Goal: Task Accomplishment & Management: Complete application form

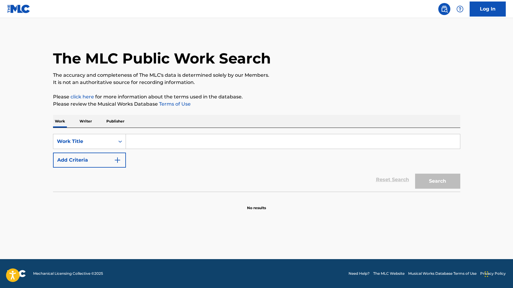
click at [490, 6] on link "Log In" at bounding box center [488, 9] width 36 height 15
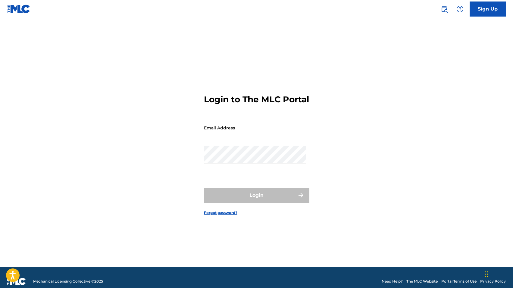
click at [234, 130] on input "Email Address" at bounding box center [255, 127] width 102 height 17
type input "[EMAIL_ADDRESS][DOMAIN_NAME]"
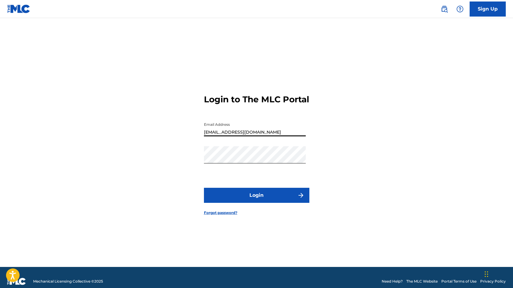
click at [234, 203] on button "Login" at bounding box center [256, 195] width 105 height 15
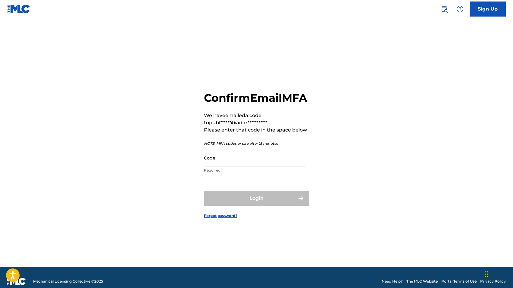
click at [238, 167] on input "Code" at bounding box center [255, 157] width 102 height 17
paste input "440742"
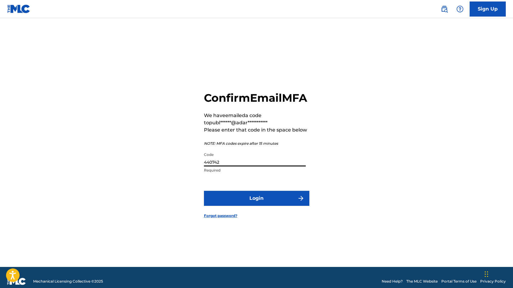
type input "440742"
click at [238, 202] on button "Login" at bounding box center [256, 198] width 105 height 15
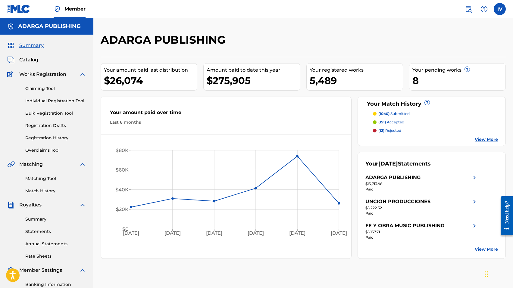
click at [32, 61] on span "Catalog" at bounding box center [28, 59] width 19 height 7
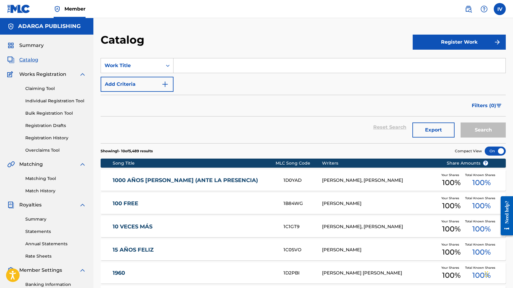
click at [445, 46] on button "Register Work" at bounding box center [459, 42] width 93 height 15
click at [431, 61] on link "Individual" at bounding box center [459, 62] width 93 height 14
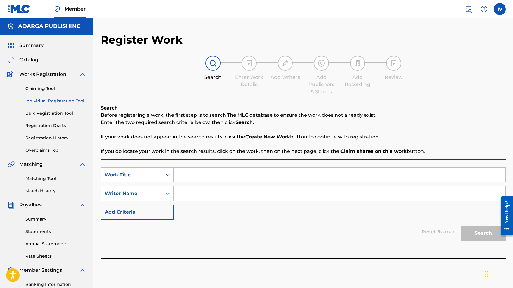
click at [470, 8] on img at bounding box center [468, 8] width 7 height 7
click at [197, 183] on div "SearchWithCriteria5109cdd7-f286-46e9-a22c-3dadaa1e144e Work Title SearchWithCri…" at bounding box center [303, 194] width 405 height 52
click at [191, 173] on input "Search Form" at bounding box center [340, 175] width 332 height 14
type input "CRISTO ES SUFICIENTE"
click at [186, 197] on input "Search Form" at bounding box center [340, 194] width 332 height 14
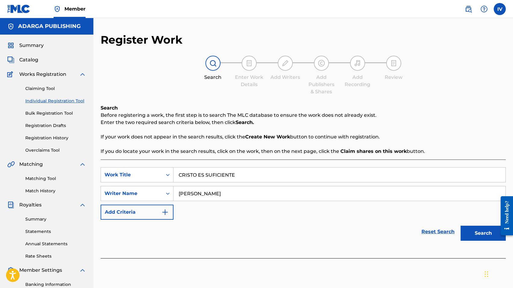
type input "LORENA"
click at [461, 226] on button "Search" at bounding box center [483, 233] width 45 height 15
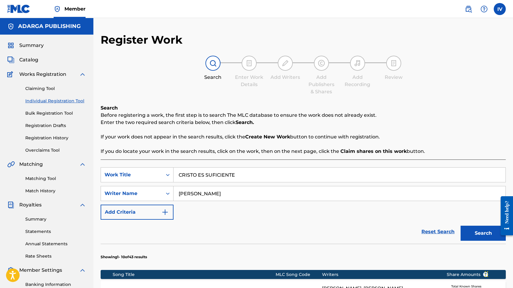
click at [221, 176] on input "CRISTO ES SUFICIENTE" at bounding box center [340, 175] width 332 height 14
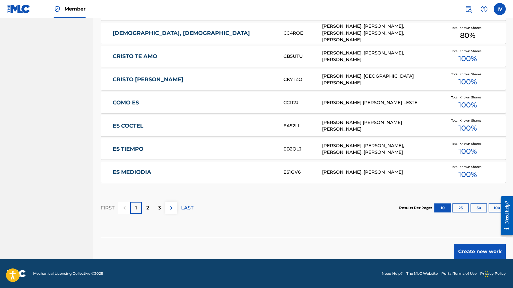
click at [472, 252] on button "Create new work" at bounding box center [480, 251] width 52 height 15
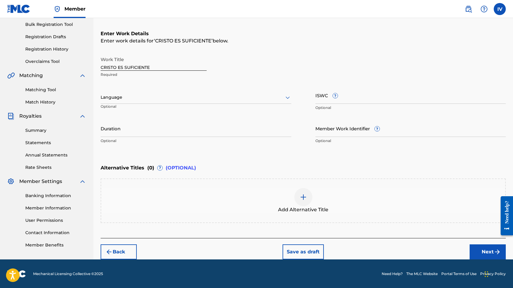
click at [132, 96] on div at bounding box center [196, 98] width 191 height 8
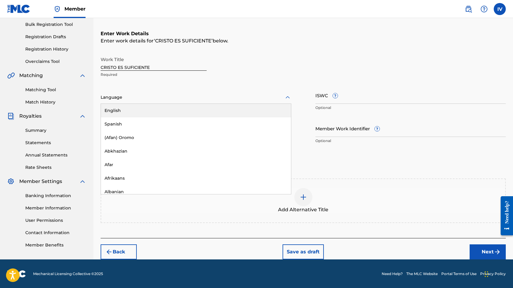
click at [120, 121] on div "Spanish" at bounding box center [196, 125] width 190 height 14
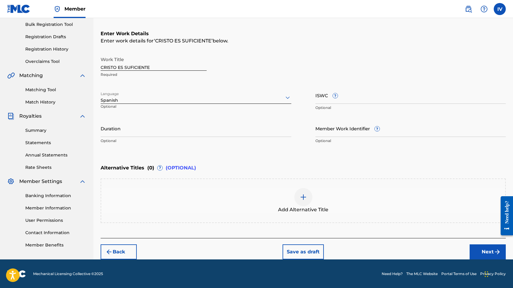
click at [485, 252] on button "Next" at bounding box center [488, 252] width 36 height 15
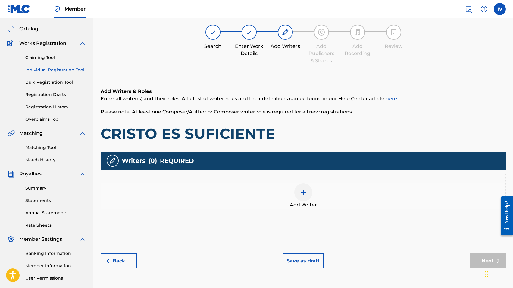
scroll to position [27, 0]
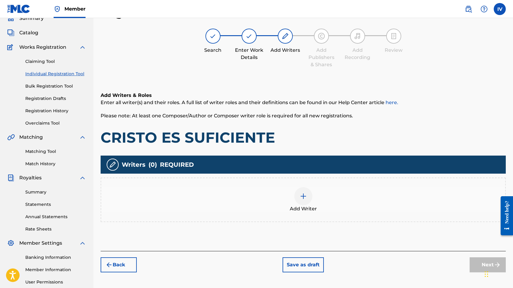
click at [276, 186] on div "Add Writer" at bounding box center [303, 200] width 405 height 45
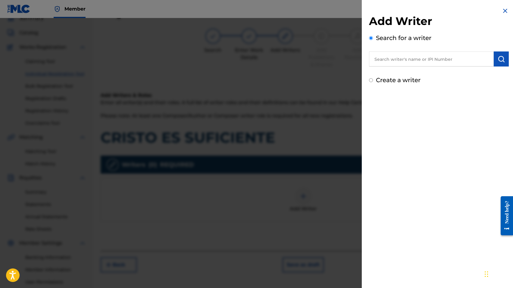
click at [406, 58] on input "text" at bounding box center [431, 59] width 125 height 15
type input "LORENA GAMBA"
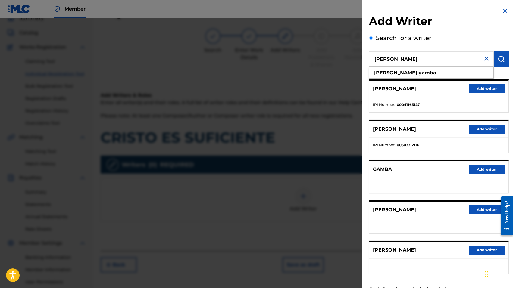
scroll to position [24, 0]
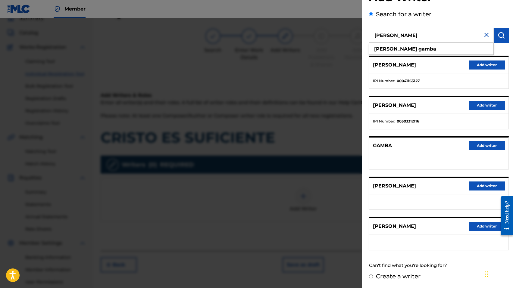
click at [392, 271] on div "Can't find what you're looking for?" at bounding box center [439, 265] width 140 height 13
click at [390, 278] on label "Create a writer" at bounding box center [398, 276] width 45 height 7
radio input "true"
click at [373, 278] on input "Create a writer" at bounding box center [371, 277] width 4 height 4
radio input "false"
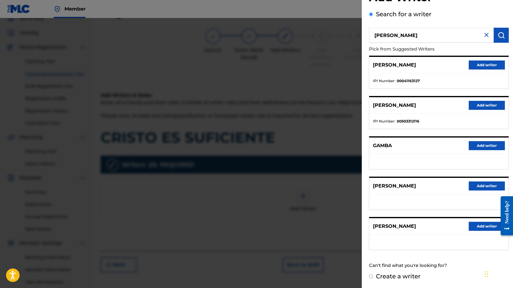
radio input "true"
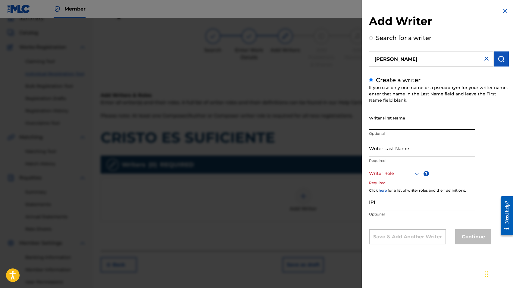
click at [401, 124] on input "Writer First Name" at bounding box center [422, 121] width 106 height 17
type input "LORENA"
type input "GAMBA"
click at [387, 171] on div at bounding box center [395, 174] width 52 height 8
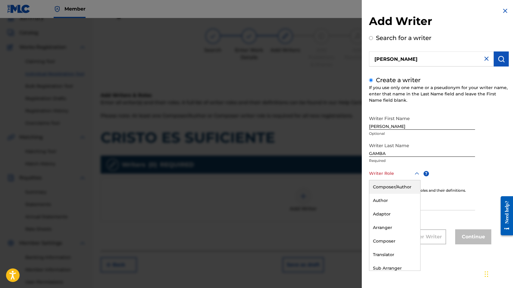
click at [384, 185] on div "Composer/Author" at bounding box center [394, 187] width 51 height 14
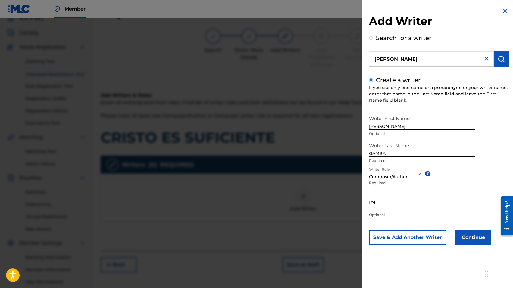
click at [388, 201] on input "IPI" at bounding box center [422, 202] width 106 height 17
paste input "615230389"
type input "00615230389"
click at [463, 234] on button "Continue" at bounding box center [473, 237] width 36 height 15
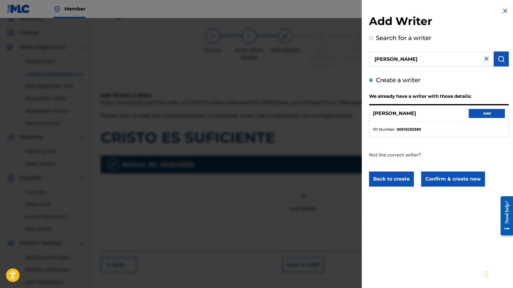
click at [447, 179] on button "Confirm & create new" at bounding box center [453, 179] width 64 height 15
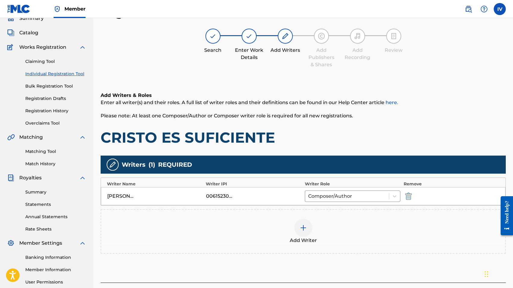
click at [317, 226] on div "Add Writer" at bounding box center [303, 231] width 404 height 25
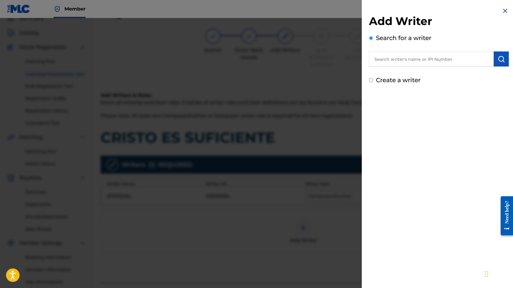
click at [393, 58] on input "text" at bounding box center [431, 59] width 125 height 15
type input "pedro pablo quintero"
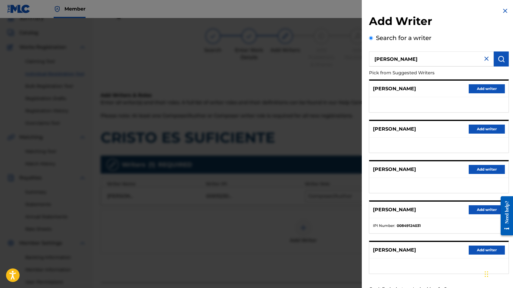
click at [472, 205] on div "PEDRO PABLO QUINTERO Add writer" at bounding box center [438, 210] width 139 height 17
click at [472, 209] on button "Add writer" at bounding box center [487, 210] width 36 height 9
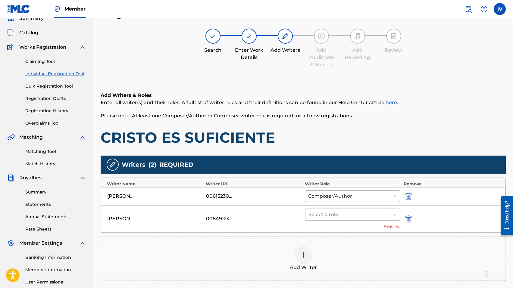
click at [334, 214] on div at bounding box center [347, 215] width 77 height 8
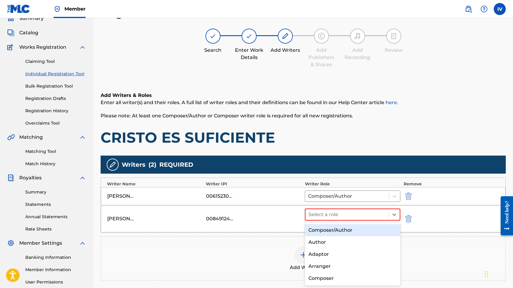
click at [320, 231] on div "Composer/Author" at bounding box center [353, 230] width 96 height 12
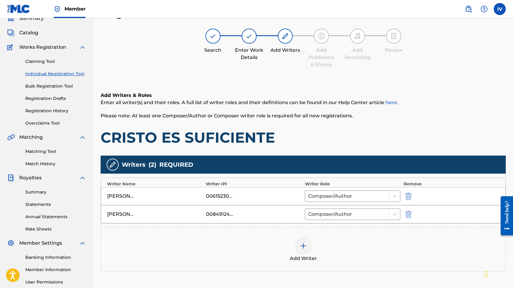
scroll to position [59, 0]
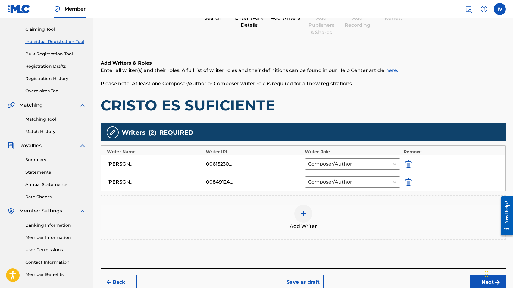
click at [326, 201] on div "Add Writer" at bounding box center [303, 217] width 405 height 45
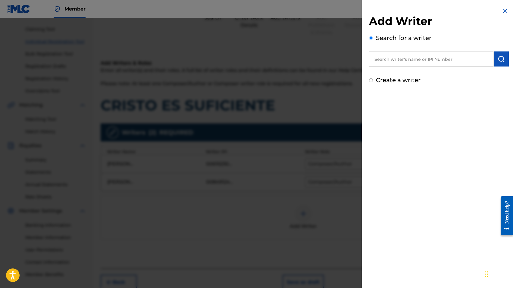
click at [405, 55] on input "text" at bounding box center [431, 59] width 125 height 15
paste input "1274064460"
type input "01274064460"
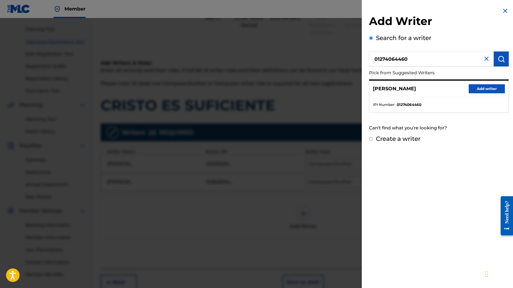
click at [480, 89] on button "Add writer" at bounding box center [487, 88] width 36 height 9
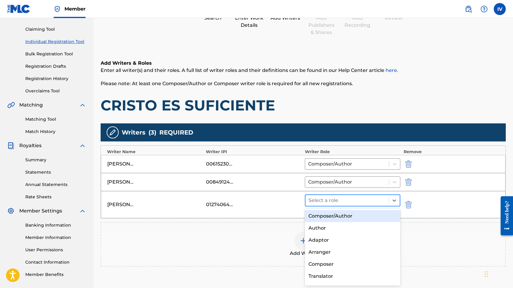
click at [341, 202] on div at bounding box center [347, 200] width 77 height 8
click at [332, 216] on div "Composer/Author" at bounding box center [353, 216] width 96 height 12
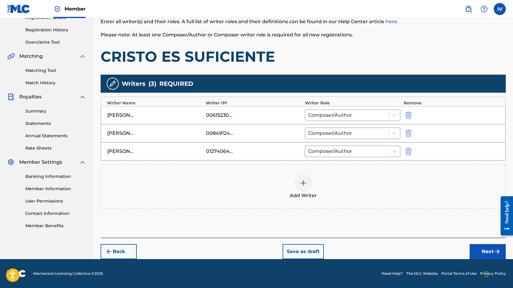
click at [469, 246] on div "Back Save as draft Next" at bounding box center [303, 248] width 405 height 21
click at [472, 246] on button "Next" at bounding box center [488, 251] width 36 height 15
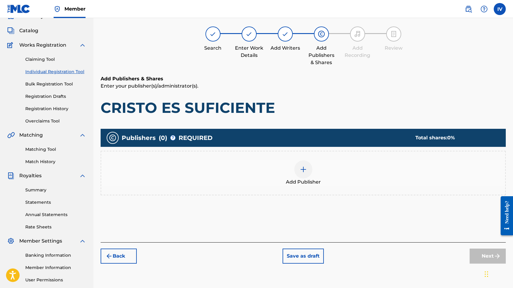
scroll to position [27, 0]
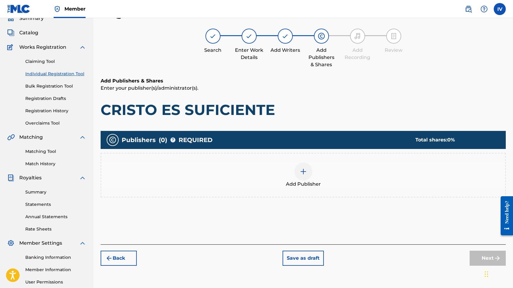
click at [331, 186] on div "Add Publisher" at bounding box center [303, 175] width 404 height 25
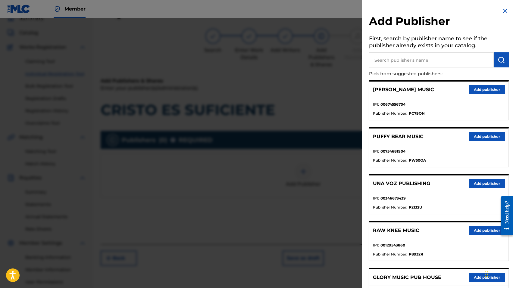
click at [430, 59] on input "text" at bounding box center [431, 59] width 125 height 15
type input "mission"
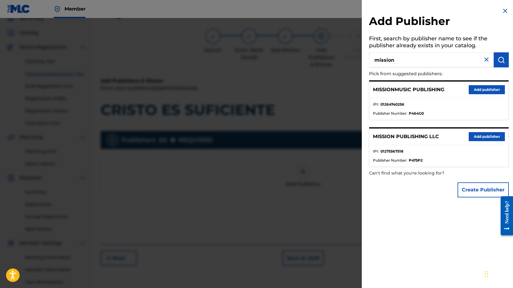
click at [491, 89] on button "Add publisher" at bounding box center [487, 89] width 36 height 9
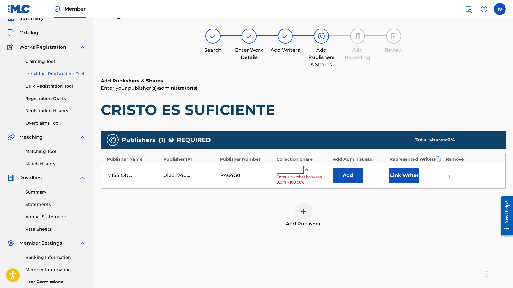
click at [350, 172] on button "Add" at bounding box center [348, 175] width 30 height 15
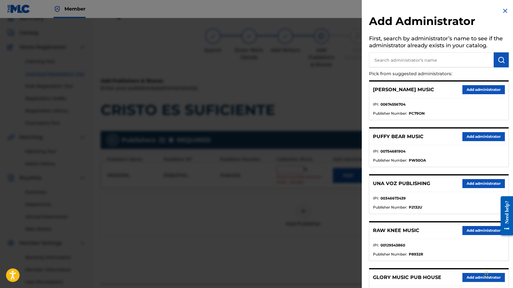
click at [413, 55] on input "text" at bounding box center [431, 59] width 125 height 15
type input "adarga"
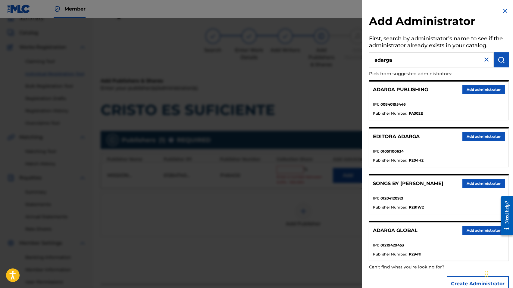
click at [479, 90] on button "Add administrator" at bounding box center [484, 89] width 42 height 9
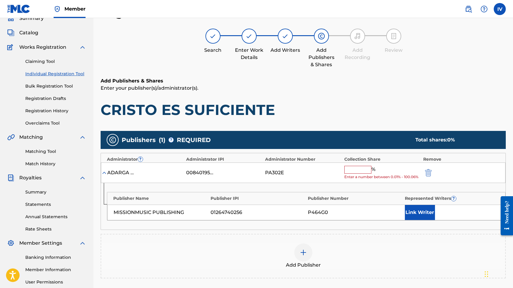
click at [355, 171] on input "text" at bounding box center [357, 170] width 27 height 8
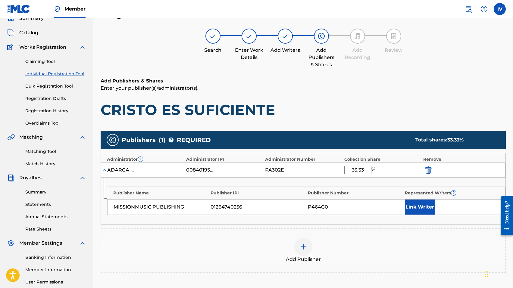
type input "33.33"
click at [423, 207] on button "Link Writer" at bounding box center [420, 207] width 30 height 15
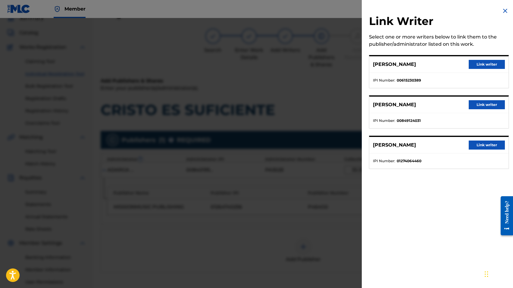
click at [479, 143] on button "Link writer" at bounding box center [487, 145] width 36 height 9
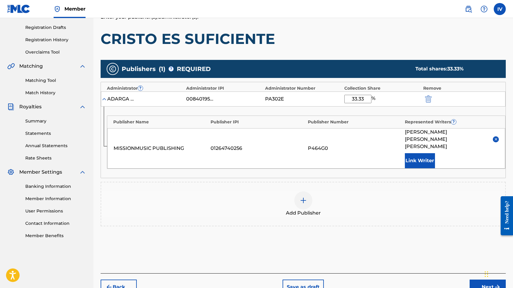
scroll to position [102, 0]
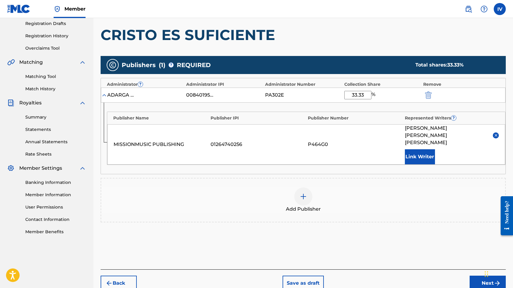
click at [310, 188] on div at bounding box center [303, 197] width 18 height 18
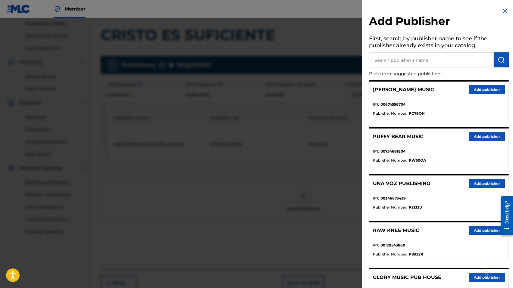
click at [422, 59] on input "text" at bounding box center [431, 59] width 125 height 15
type input "mission"
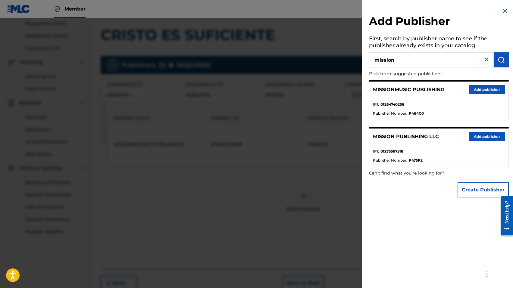
click at [476, 141] on button "Add publisher" at bounding box center [487, 136] width 36 height 9
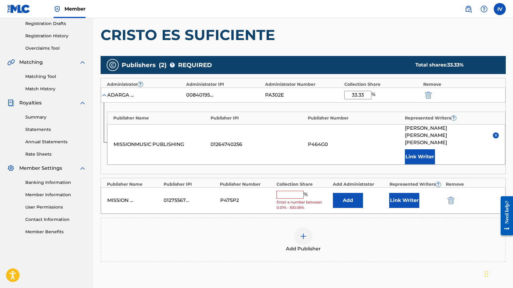
click at [346, 193] on button "Add" at bounding box center [348, 200] width 30 height 15
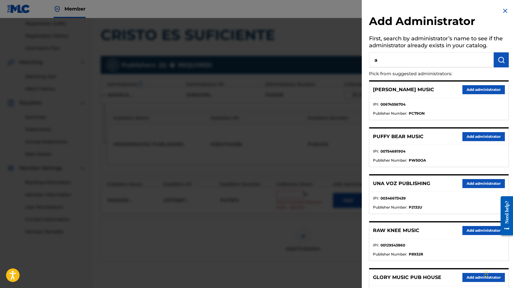
click at [441, 58] on input "a" at bounding box center [431, 59] width 125 height 15
type input "adarga"
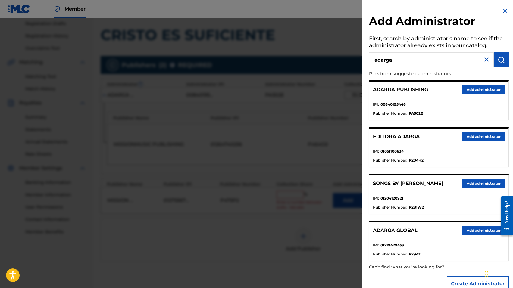
click at [486, 86] on button "Add administrator" at bounding box center [484, 89] width 42 height 9
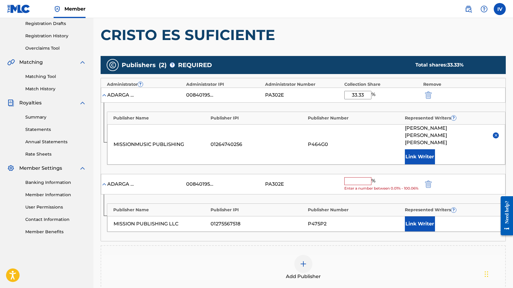
click at [364, 177] on input "text" at bounding box center [357, 181] width 27 height 8
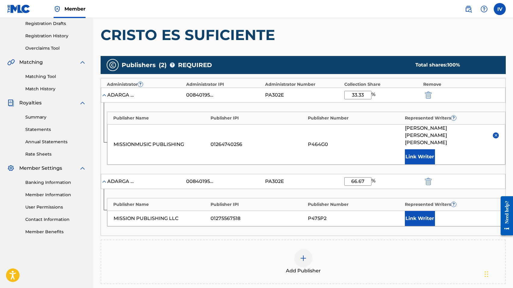
type input "66.67"
click at [422, 211] on button "Link Writer" at bounding box center [420, 218] width 30 height 15
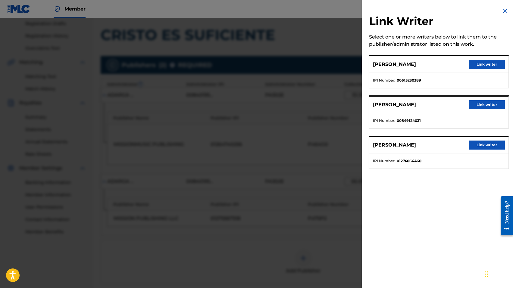
click at [484, 64] on button "Link writer" at bounding box center [487, 64] width 36 height 9
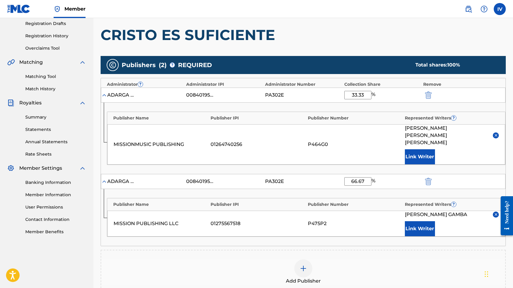
click at [423, 221] on button "Link Writer" at bounding box center [420, 228] width 30 height 15
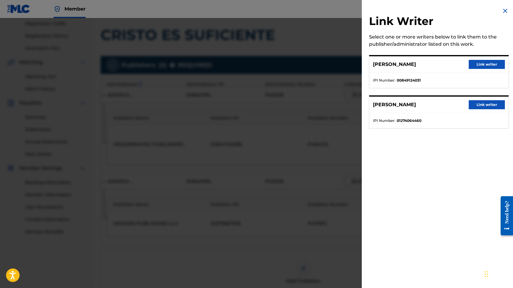
click at [470, 64] on button "Link writer" at bounding box center [487, 64] width 36 height 9
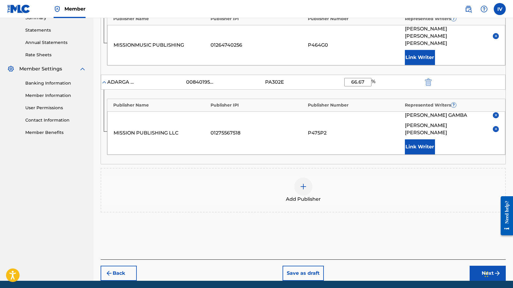
click at [476, 266] on button "Next" at bounding box center [488, 273] width 36 height 15
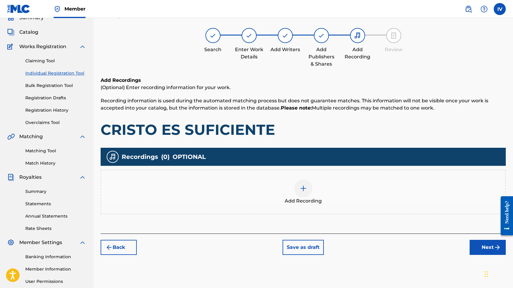
scroll to position [27, 0]
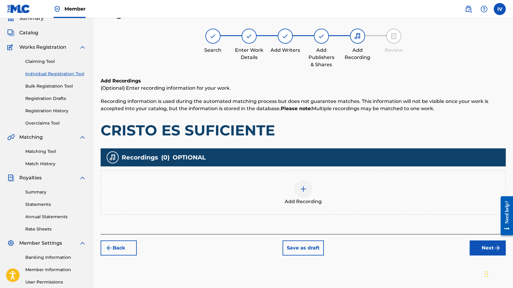
click at [263, 187] on div "Add Recording" at bounding box center [303, 192] width 404 height 25
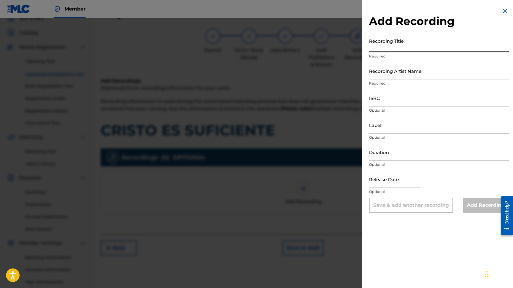
click at [406, 43] on input "Recording Title" at bounding box center [439, 43] width 140 height 17
paste input "Cristo Es Suficiente - En Vivo MISSION MUSICA, Marco Barrientos Mission Music Q…"
click at [474, 51] on input "Cristo Es Suficiente - En Vivo MISSION MUSICA, Marco Barrientos Mission Music Q…" at bounding box center [439, 43] width 140 height 17
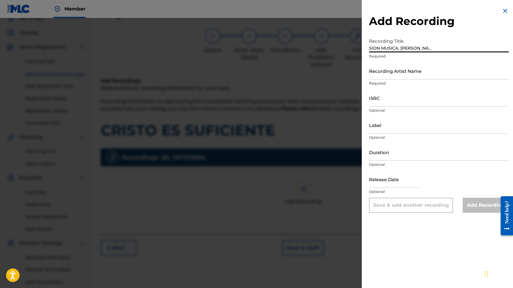
click at [475, 50] on input "Cristo Es Suficiente - En Vivo MISSION MUSICA, Marco Barrientos Mission Music Q…" at bounding box center [439, 43] width 140 height 17
type input "Cristo Es Suficiente - En Vivo MISSION MUSICA, Marco Barrientos Mission Music"
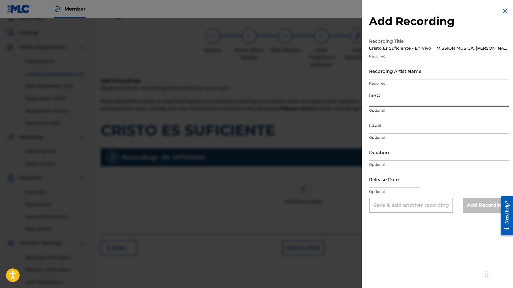
paste input "QZTLA2538483"
type input "QZTLA2538483"
click at [434, 47] on input "Cristo Es Suficiente - En Vivo MISSION MUSICA, Marco Barrientos Mission Music" at bounding box center [439, 43] width 140 height 17
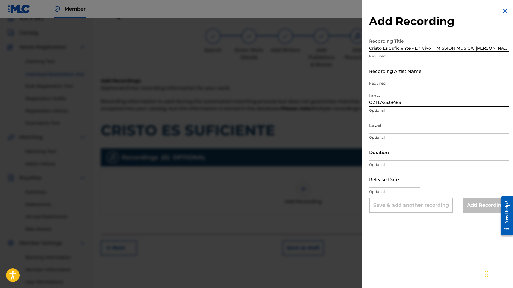
scroll to position [0, 37]
click at [477, 48] on input "Cristo Es Suficiente - En Vivo MISSION MUSICA, Marco Barrientos Mission Music" at bounding box center [439, 43] width 140 height 17
type input "Cristo Es Suficiente - En Vivo MISSION MUSICA, Marco Barrientos"
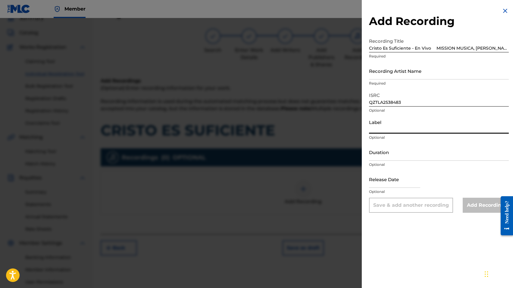
paste input "Mission Music"
paste input "ISSION MUSIC"
type input "MISSION MUSIC"
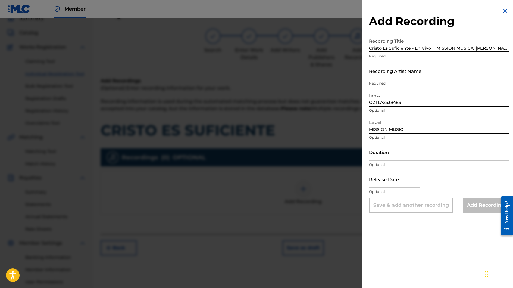
click at [432, 46] on input "Cristo Es Suficiente - En Vivo MISSION MUSICA, Marco Barrientos" at bounding box center [439, 43] width 140 height 17
type input "Cristo Es Suficiente - En Vivo"
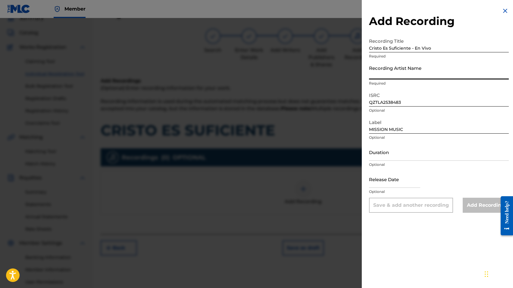
paste input "MISSION MUSICA, Marco Barrientos"
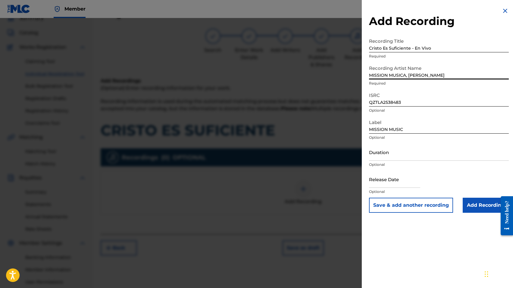
type input "MISSION MUSICA, Marco Barrientos"
click at [472, 202] on input "Add Recording" at bounding box center [486, 205] width 46 height 15
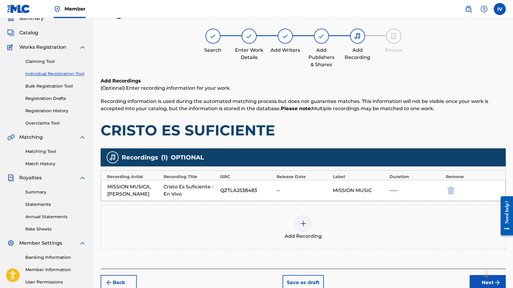
scroll to position [85, 0]
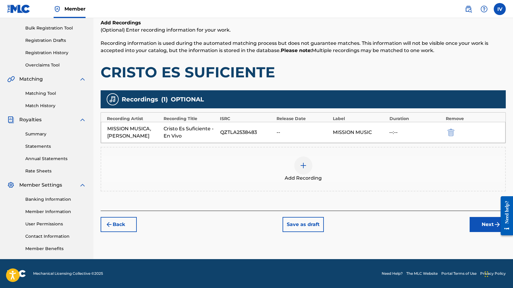
click at [475, 224] on button "Next" at bounding box center [488, 224] width 36 height 15
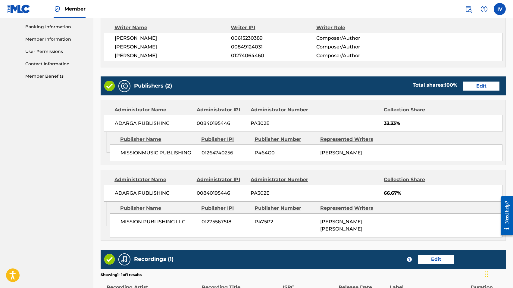
scroll to position [343, 0]
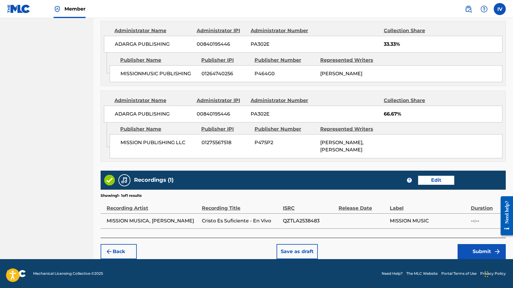
click at [471, 255] on button "Submit" at bounding box center [482, 251] width 48 height 15
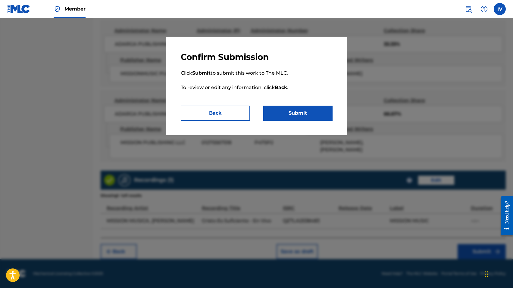
click at [288, 116] on button "Submit" at bounding box center [297, 113] width 69 height 15
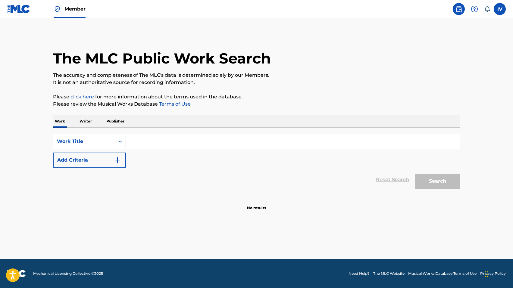
click at [30, 17] on div "Member" at bounding box center [46, 9] width 78 height 18
click at [22, 11] on img at bounding box center [18, 9] width 23 height 9
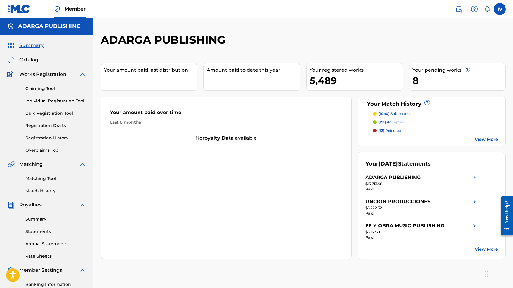
click at [30, 61] on span "Catalog" at bounding box center [28, 59] width 19 height 7
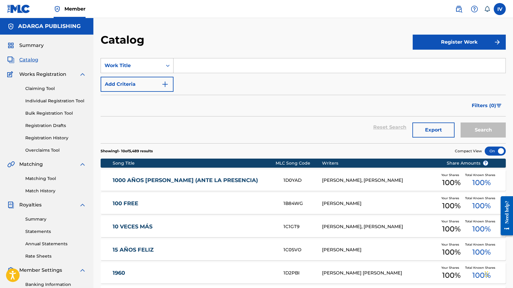
click at [165, 64] on icon "Search Form" at bounding box center [168, 66] width 6 height 6
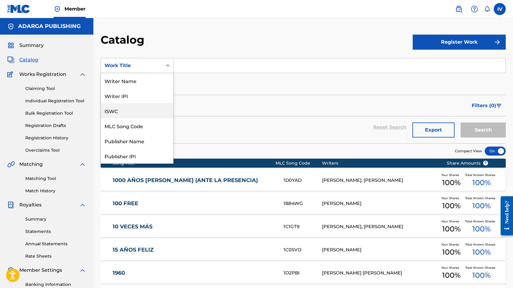
click at [125, 125] on div "MLC Song Code" at bounding box center [137, 125] width 72 height 15
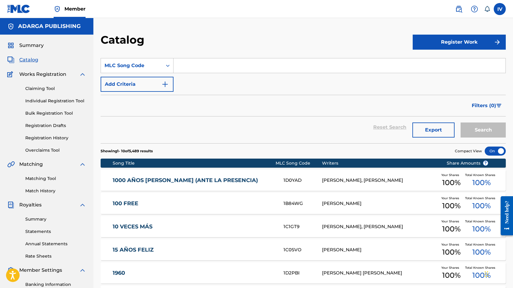
click at [197, 64] on input "Search Form" at bounding box center [340, 65] width 332 height 14
paste input "QP1080"
type input "QP1080"
click at [461, 123] on button "Search" at bounding box center [483, 130] width 45 height 15
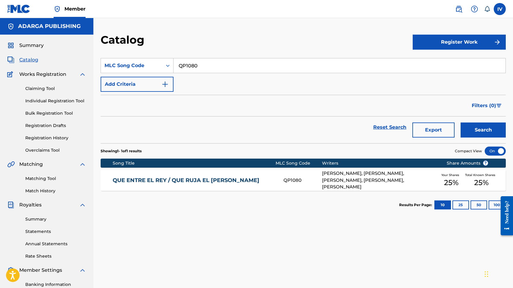
click at [222, 181] on link "QUE ENTRE EL REY / QUE RUJA EL LEÓN" at bounding box center [194, 180] width 163 height 7
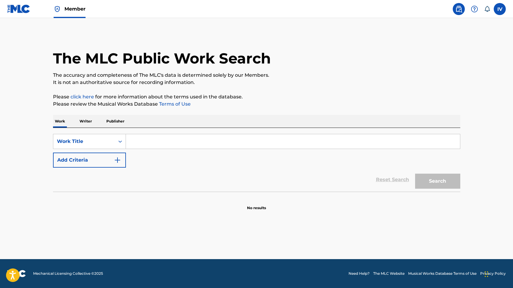
click at [162, 147] on input "Search Form" at bounding box center [293, 141] width 334 height 14
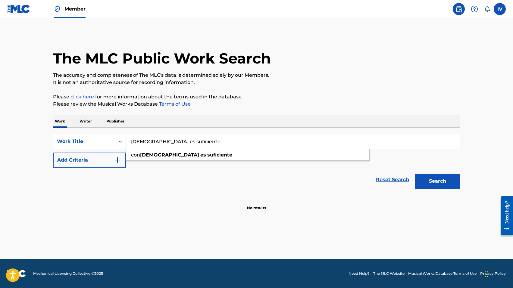
type input "[DEMOGRAPHIC_DATA] es suficiente"
click at [318, 92] on div "The MLC Public Work Search The accuracy and completeness of The MLC's data is d…" at bounding box center [257, 122] width 422 height 178
click at [449, 174] on button "Search" at bounding box center [437, 181] width 45 height 15
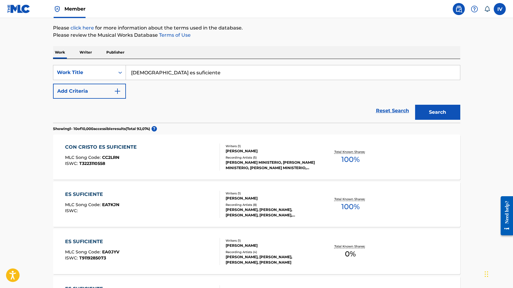
scroll to position [81, 0]
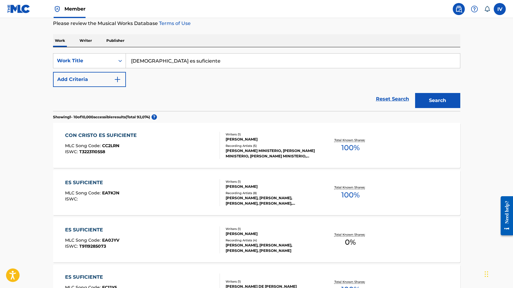
click at [112, 84] on button "Add Criteria" at bounding box center [89, 79] width 73 height 15
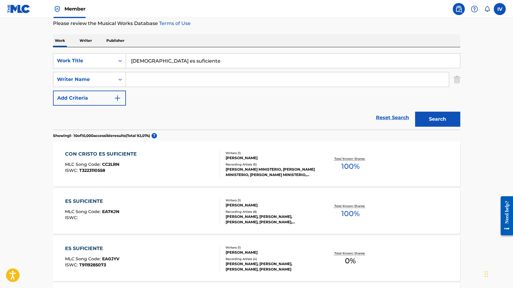
click at [153, 78] on input "Search Form" at bounding box center [287, 79] width 323 height 14
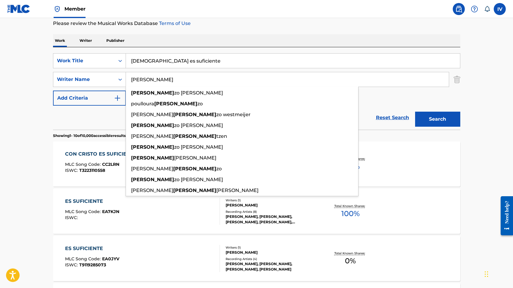
type input "[PERSON_NAME]"
click at [415, 112] on button "Search" at bounding box center [437, 119] width 45 height 15
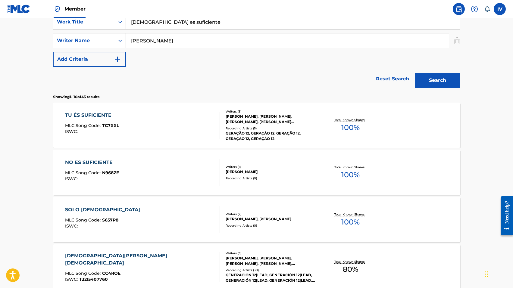
scroll to position [124, 0]
